Goal: Task Accomplishment & Management: Use online tool/utility

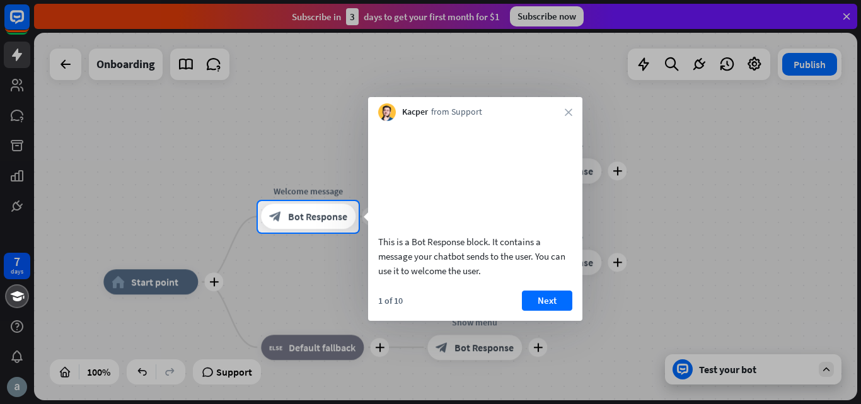
click at [579, 109] on div "Kacper from Support close" at bounding box center [475, 109] width 214 height 24
click at [577, 109] on div "Kacper from Support close" at bounding box center [475, 109] width 214 height 24
click at [542, 311] on button "Next" at bounding box center [547, 301] width 50 height 20
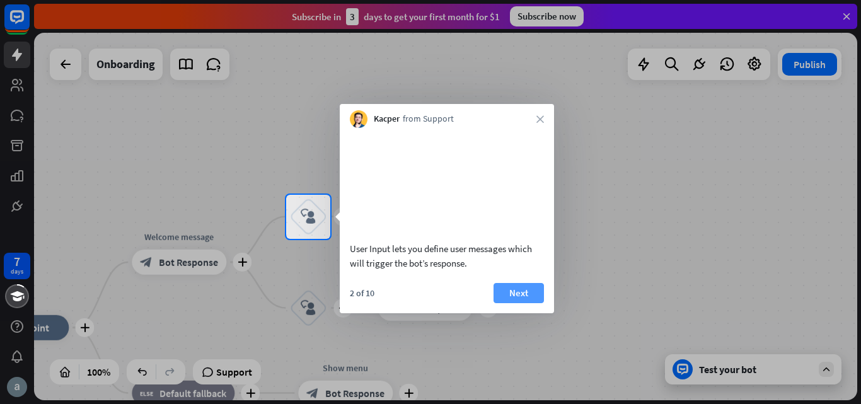
click at [520, 303] on button "Next" at bounding box center [518, 293] width 50 height 20
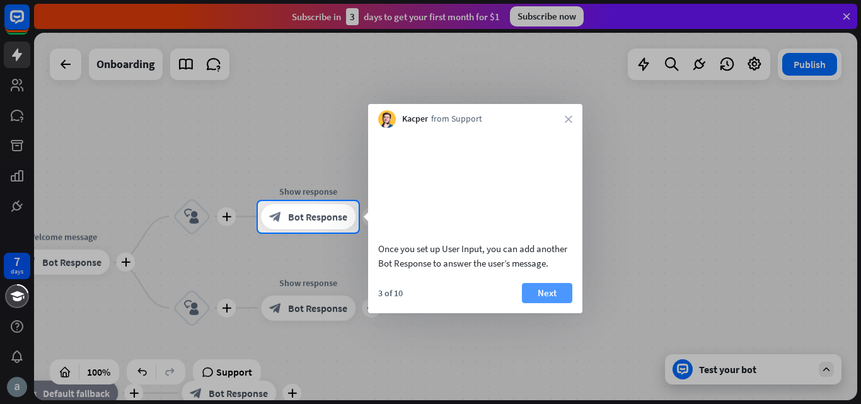
click at [556, 303] on button "Next" at bounding box center [547, 293] width 50 height 20
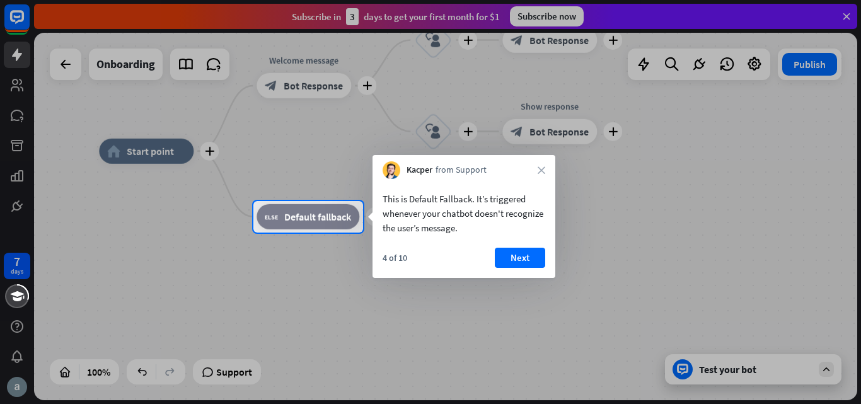
click at [527, 268] on div "4 of 10 Next" at bounding box center [463, 263] width 183 height 30
click at [513, 254] on button "Next" at bounding box center [520, 258] width 50 height 20
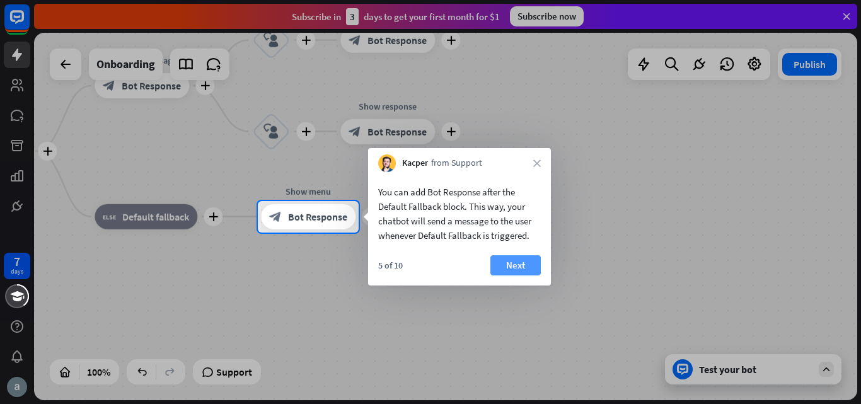
click at [516, 268] on button "Next" at bounding box center [515, 265] width 50 height 20
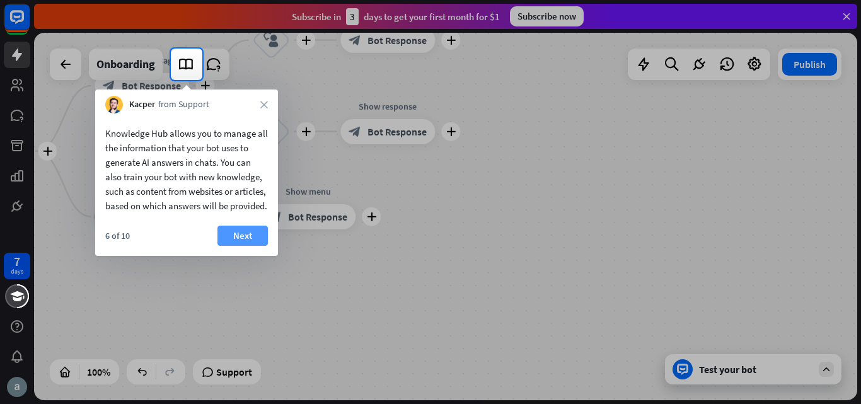
click at [242, 246] on button "Next" at bounding box center [242, 236] width 50 height 20
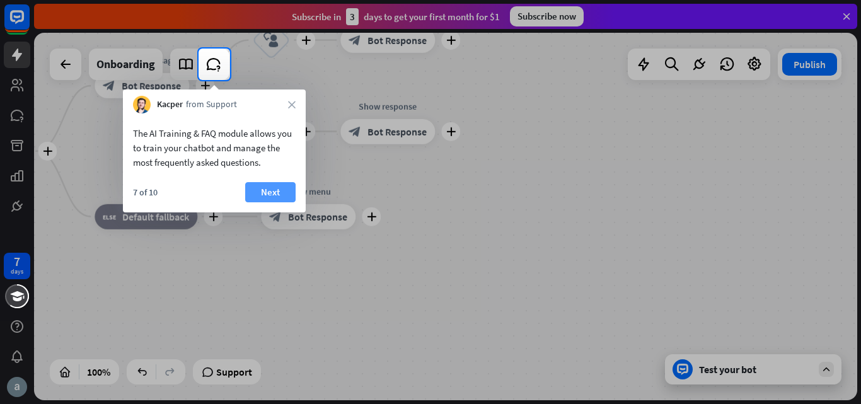
click at [278, 199] on button "Next" at bounding box center [270, 192] width 50 height 20
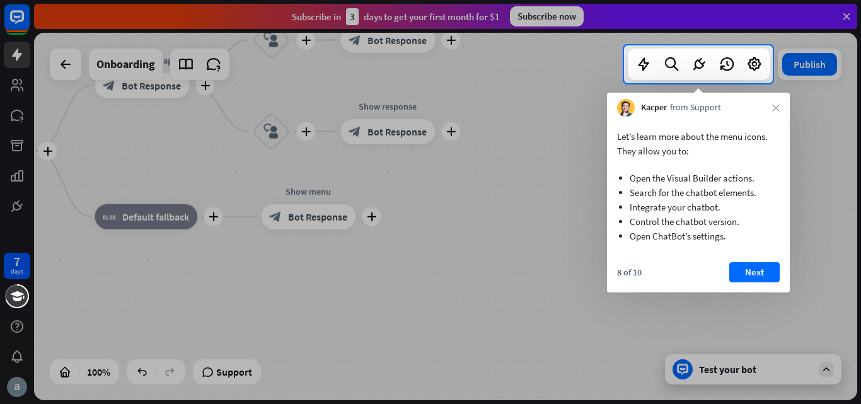
click at [761, 275] on button "Next" at bounding box center [754, 272] width 50 height 20
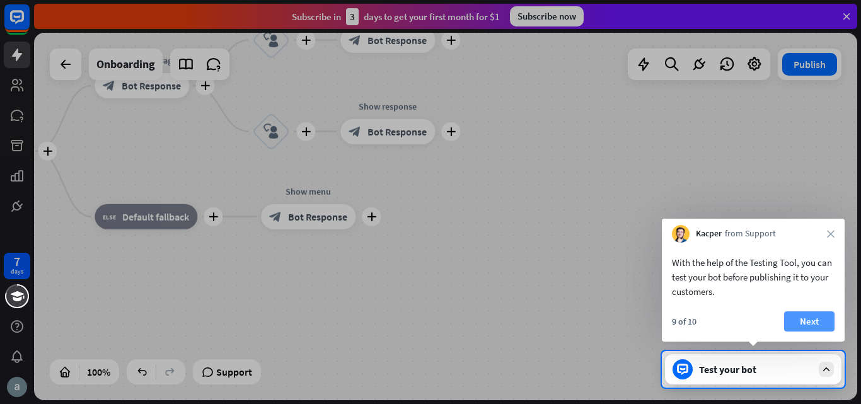
click at [797, 318] on button "Next" at bounding box center [809, 321] width 50 height 20
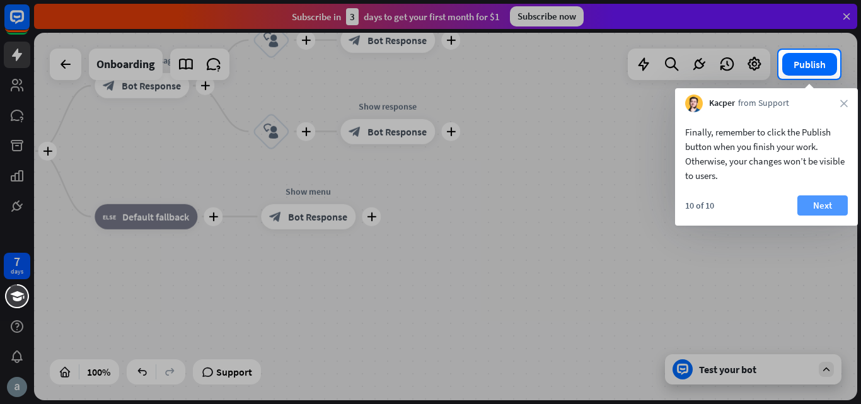
click at [819, 203] on button "Next" at bounding box center [822, 205] width 50 height 20
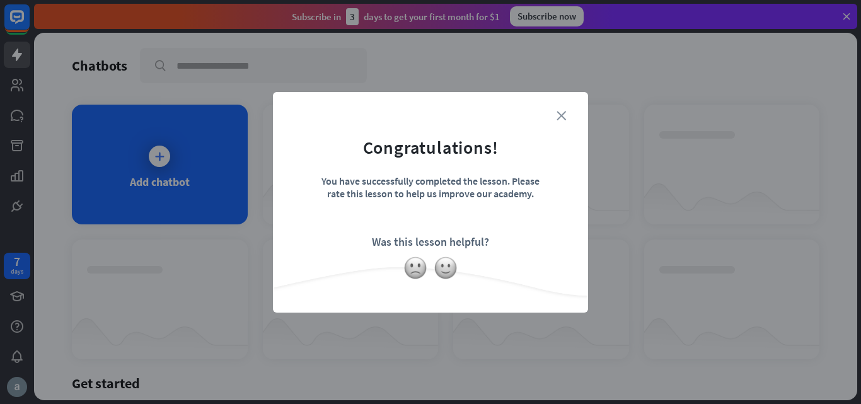
click at [562, 112] on icon "close" at bounding box center [560, 115] width 9 height 9
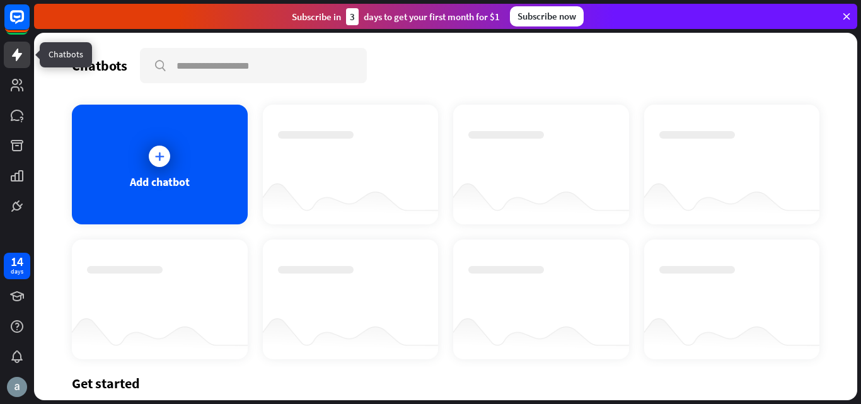
click at [18, 61] on icon at bounding box center [16, 54] width 15 height 15
click at [113, 152] on div "Add chatbot" at bounding box center [160, 165] width 176 height 120
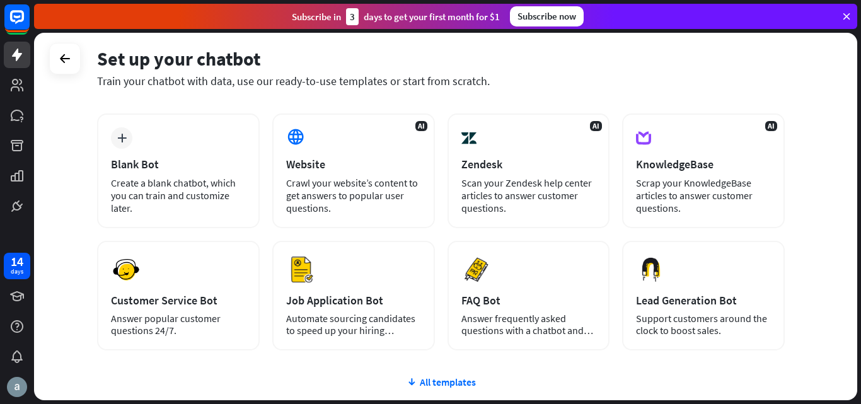
scroll to position [154, 0]
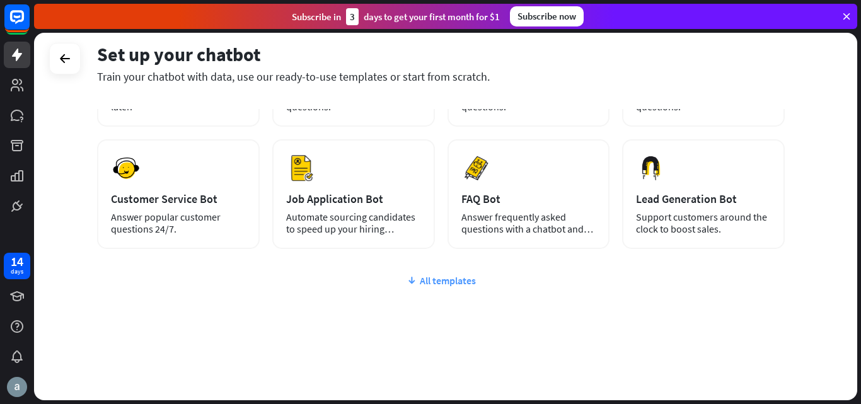
click at [447, 285] on div "All templates" at bounding box center [441, 280] width 688 height 13
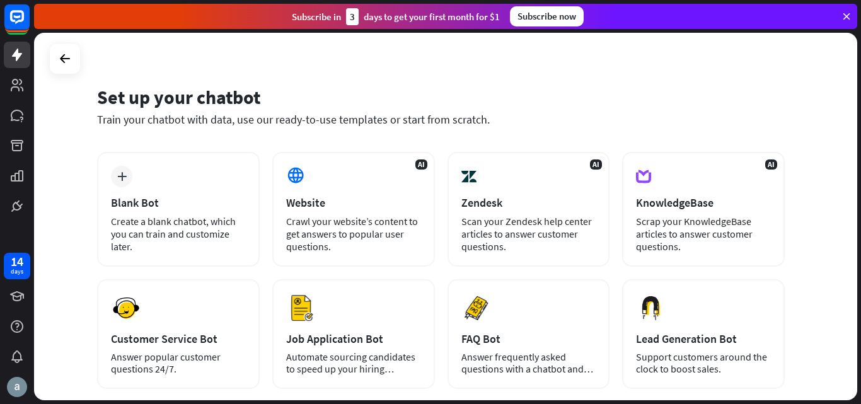
scroll to position [0, 0]
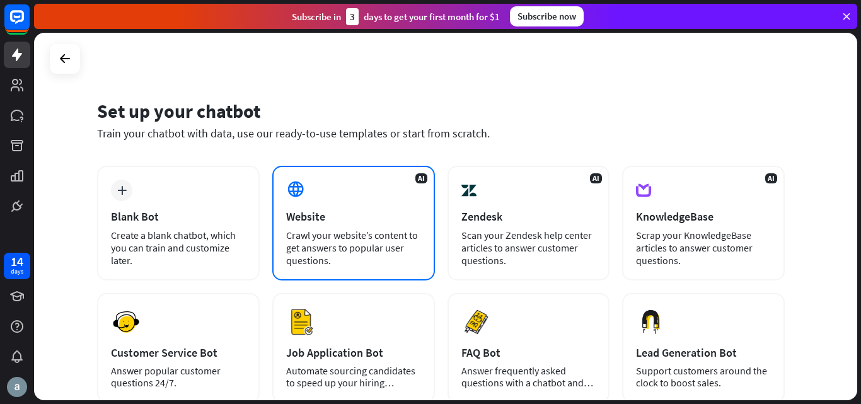
click at [389, 204] on div "AI Website Crawl your website’s content to get answers to popular user question…" at bounding box center [353, 223] width 163 height 115
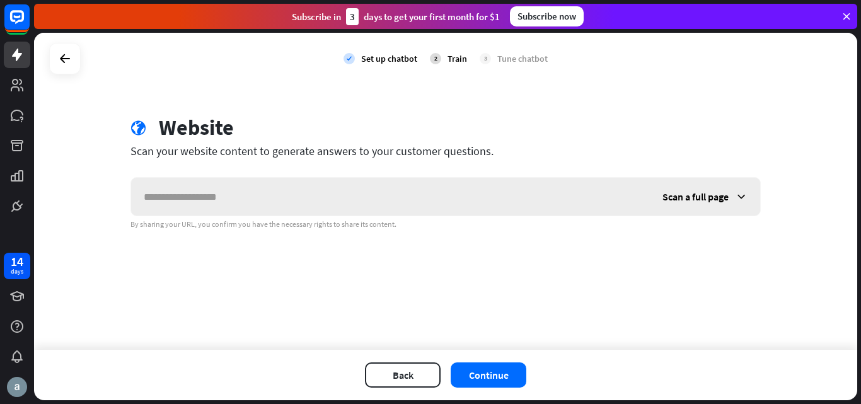
click at [299, 200] on input "text" at bounding box center [390, 197] width 519 height 38
